Goal: Use online tool/utility: Use online tool/utility

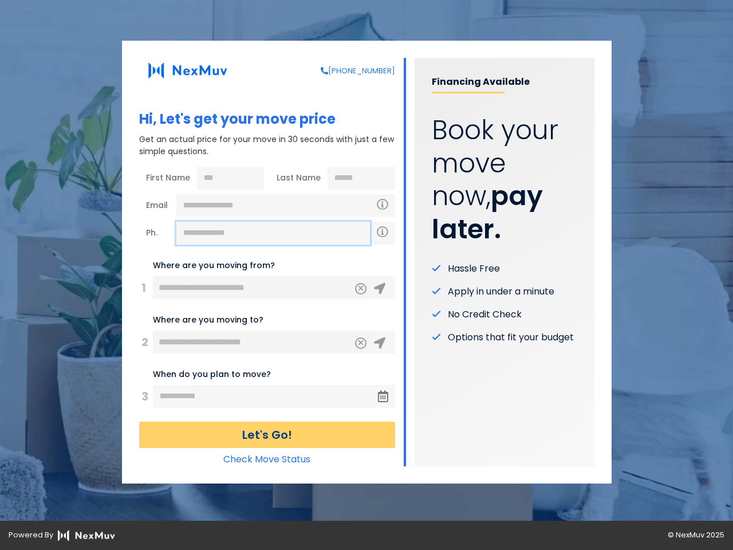
click at [273, 233] on input "text" at bounding box center [272, 233] width 193 height 23
click at [361, 289] on icon "Clear" at bounding box center [360, 287] width 7 height 10
click at [380, 289] on icon at bounding box center [379, 288] width 11 height 11
click at [361, 343] on icon "Clear" at bounding box center [360, 341] width 7 height 10
click at [380, 343] on icon at bounding box center [379, 342] width 11 height 11
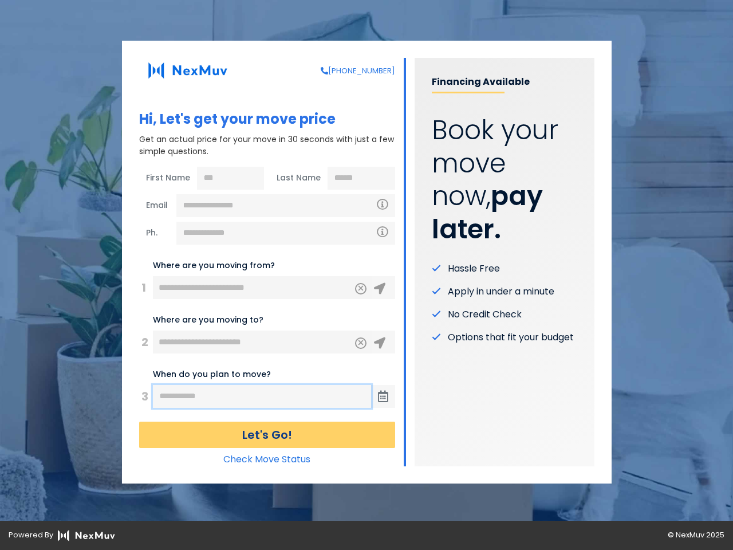
click at [262, 396] on input "text" at bounding box center [262, 396] width 218 height 23
click at [383, 396] on icon at bounding box center [383, 395] width 10 height 11
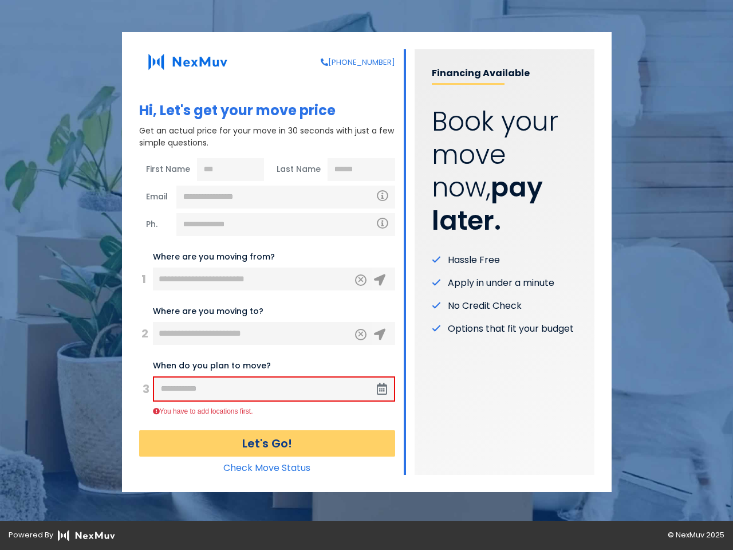
click at [267, 434] on button "Let's Go!" at bounding box center [267, 443] width 256 height 26
